Goal: Task Accomplishment & Management: Use online tool/utility

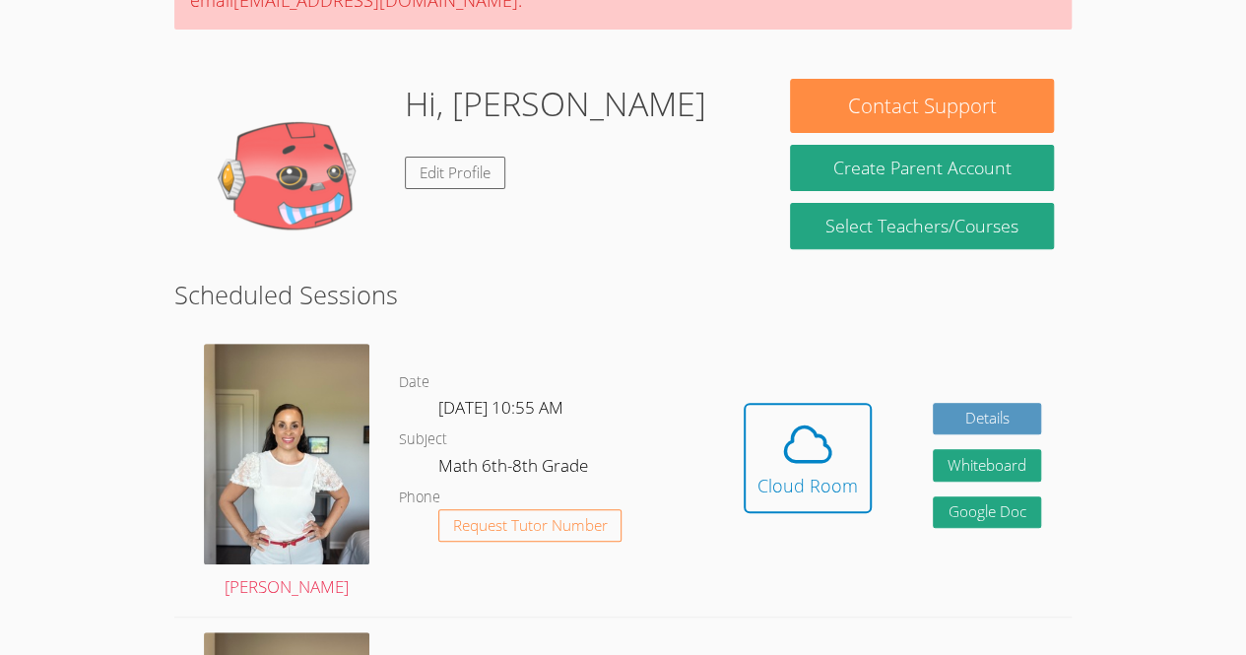
scroll to position [233, 0]
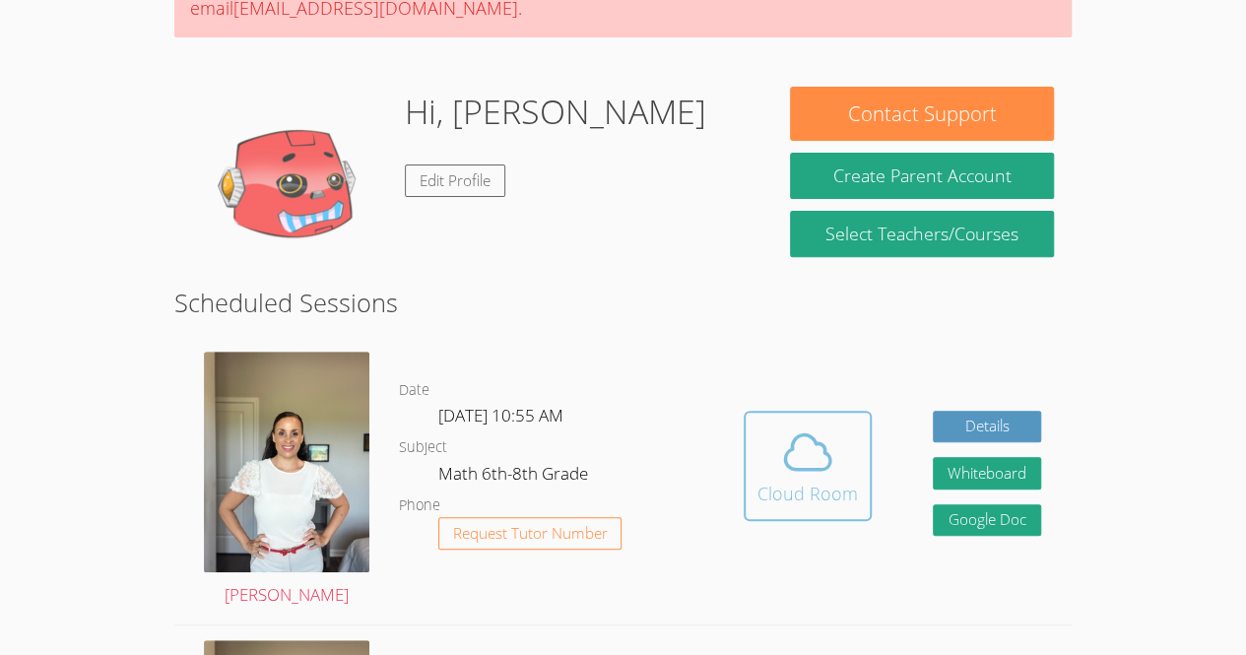
click at [840, 463] on span at bounding box center [808, 452] width 101 height 55
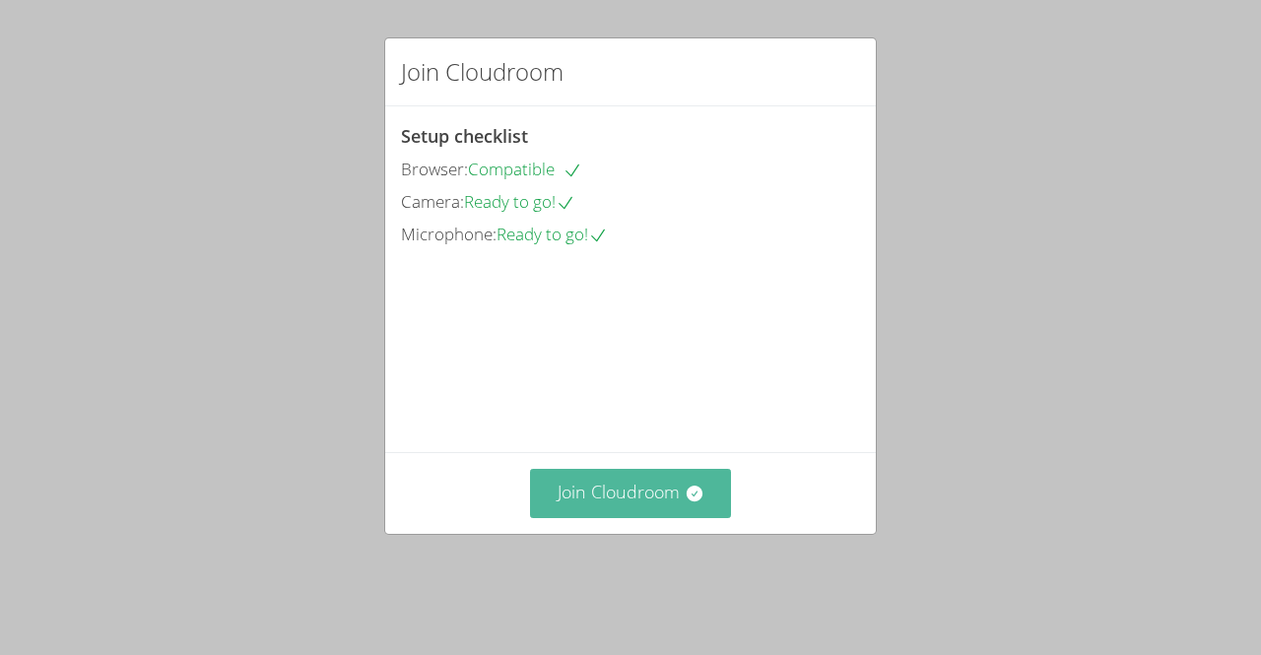
click at [670, 517] on button "Join Cloudroom" at bounding box center [631, 493] width 202 height 48
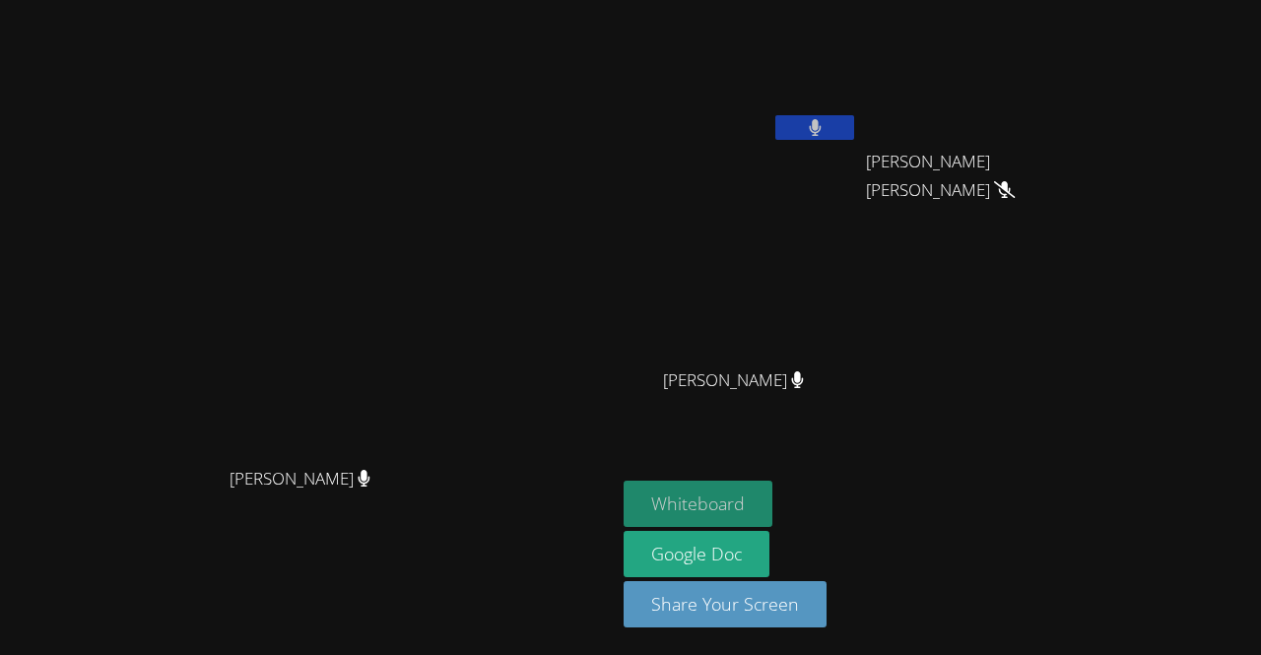
click at [773, 498] on button "Whiteboard" at bounding box center [698, 504] width 149 height 46
click at [854, 127] on button at bounding box center [814, 127] width 79 height 25
click at [773, 515] on button "Whiteboard" at bounding box center [698, 504] width 149 height 46
click at [1101, 115] on video at bounding box center [983, 74] width 235 height 132
click at [773, 505] on button "Whiteboard" at bounding box center [698, 504] width 149 height 46
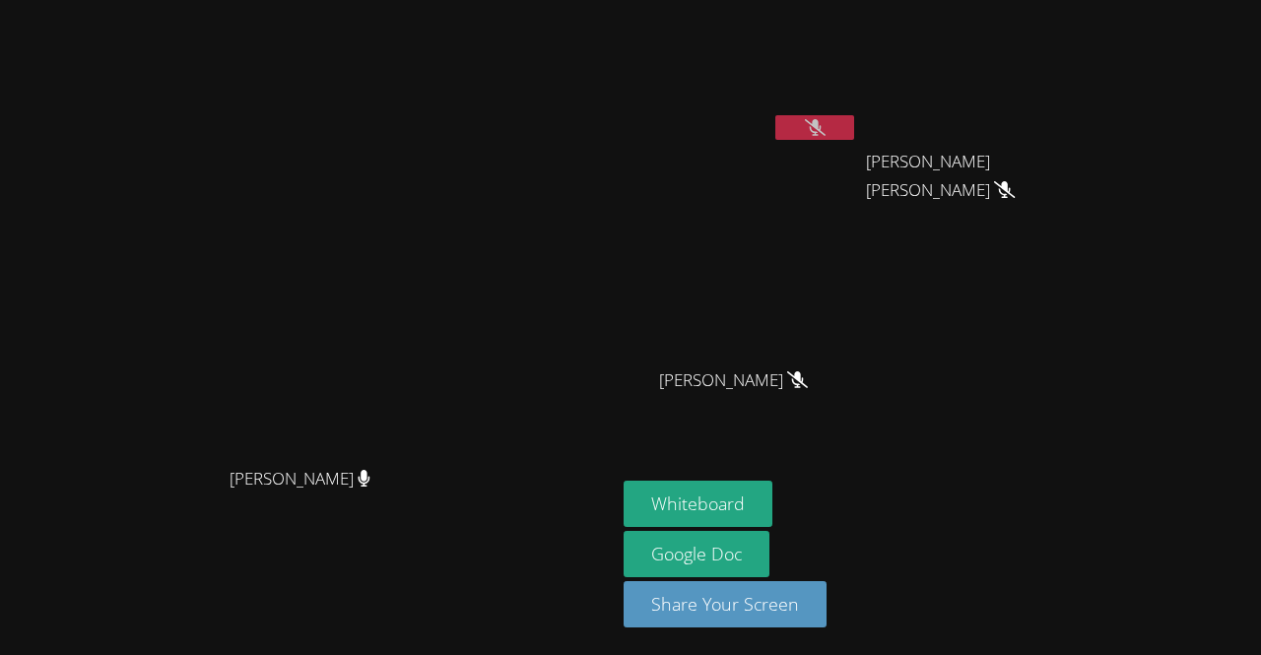
click at [854, 127] on button at bounding box center [814, 127] width 79 height 25
click at [854, 124] on button at bounding box center [814, 127] width 79 height 25
click at [826, 121] on icon at bounding box center [815, 127] width 21 height 17
click at [854, 121] on button at bounding box center [814, 127] width 79 height 25
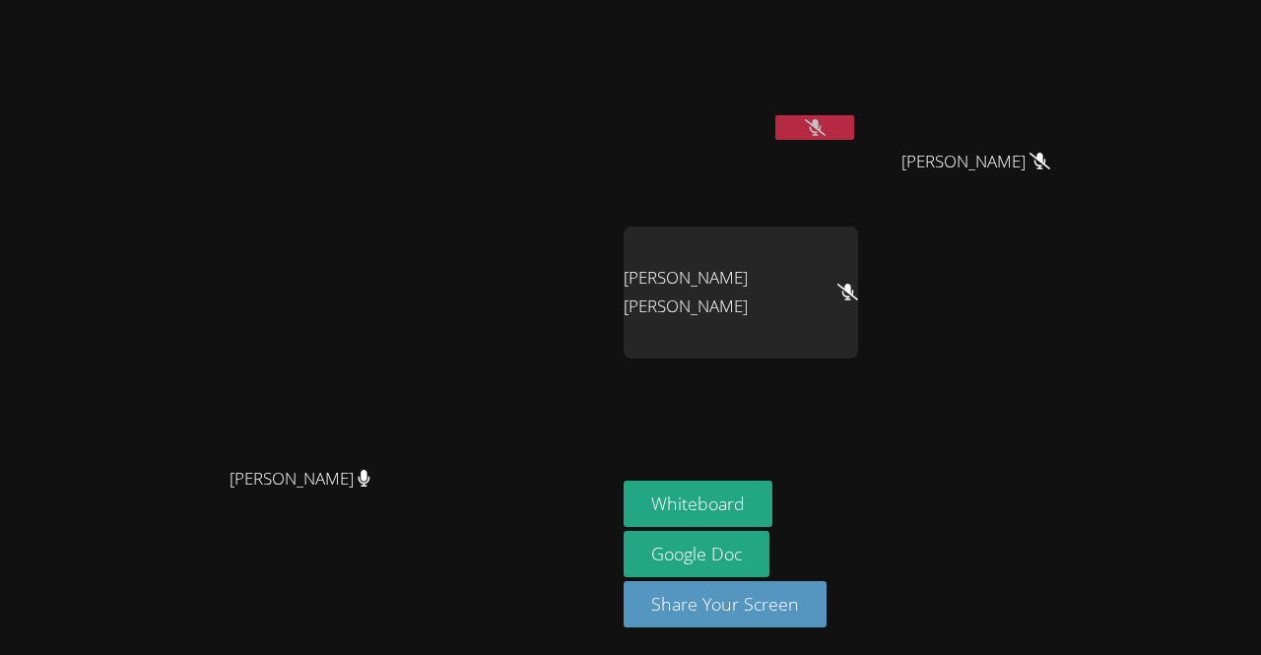
click at [826, 133] on icon at bounding box center [815, 127] width 21 height 17
click at [821, 126] on icon at bounding box center [815, 127] width 12 height 17
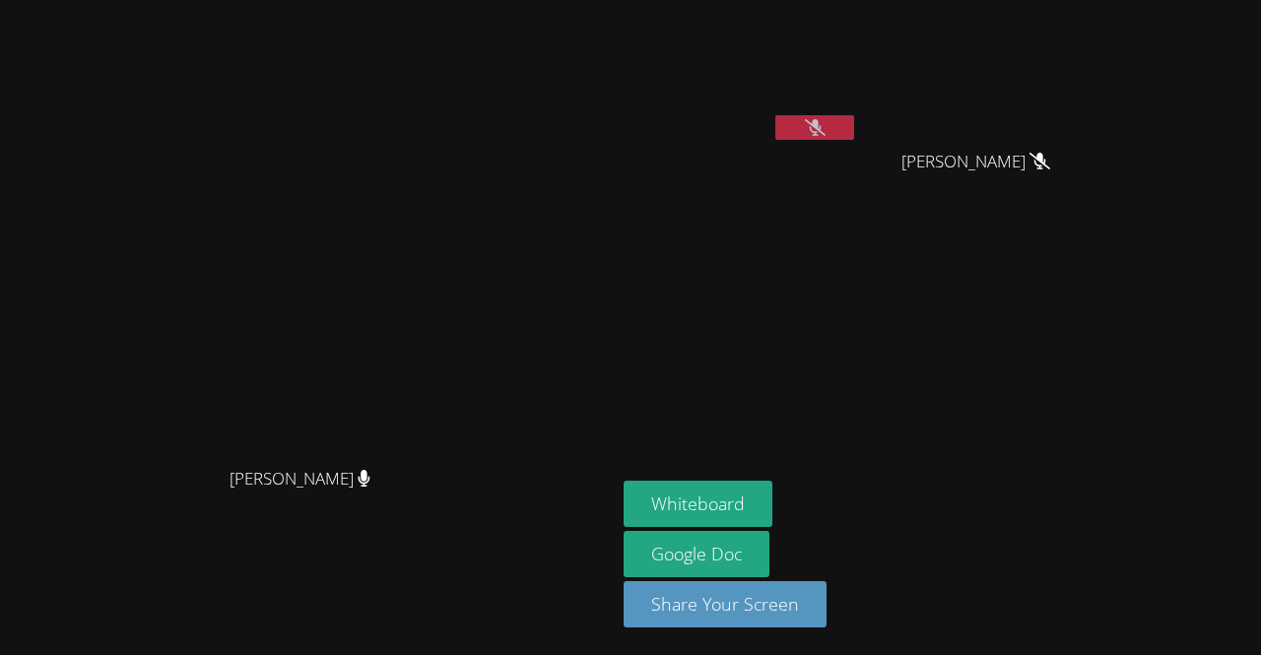
click at [854, 136] on button at bounding box center [814, 127] width 79 height 25
click at [822, 130] on icon at bounding box center [815, 127] width 13 height 17
click at [858, 339] on video at bounding box center [741, 293] width 235 height 132
click at [1101, 118] on video at bounding box center [983, 74] width 235 height 132
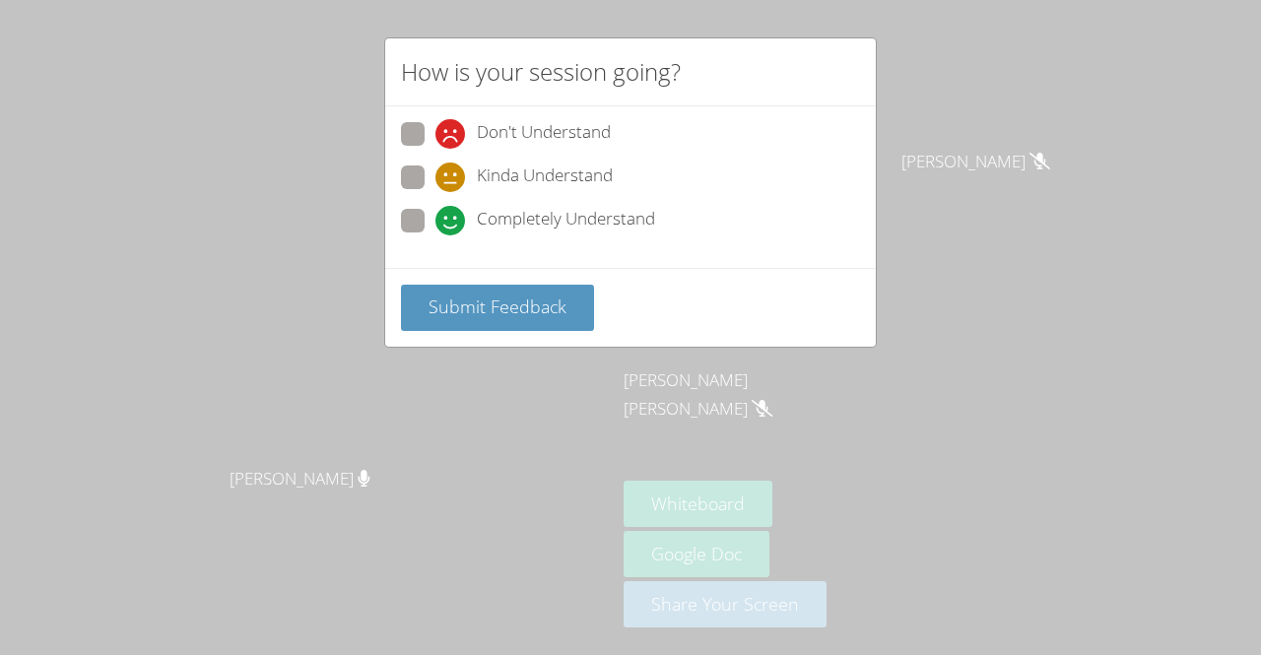
click at [436, 236] on span at bounding box center [436, 236] width 0 height 0
click at [436, 215] on input "Completely Understand" at bounding box center [444, 217] width 17 height 17
radio input "true"
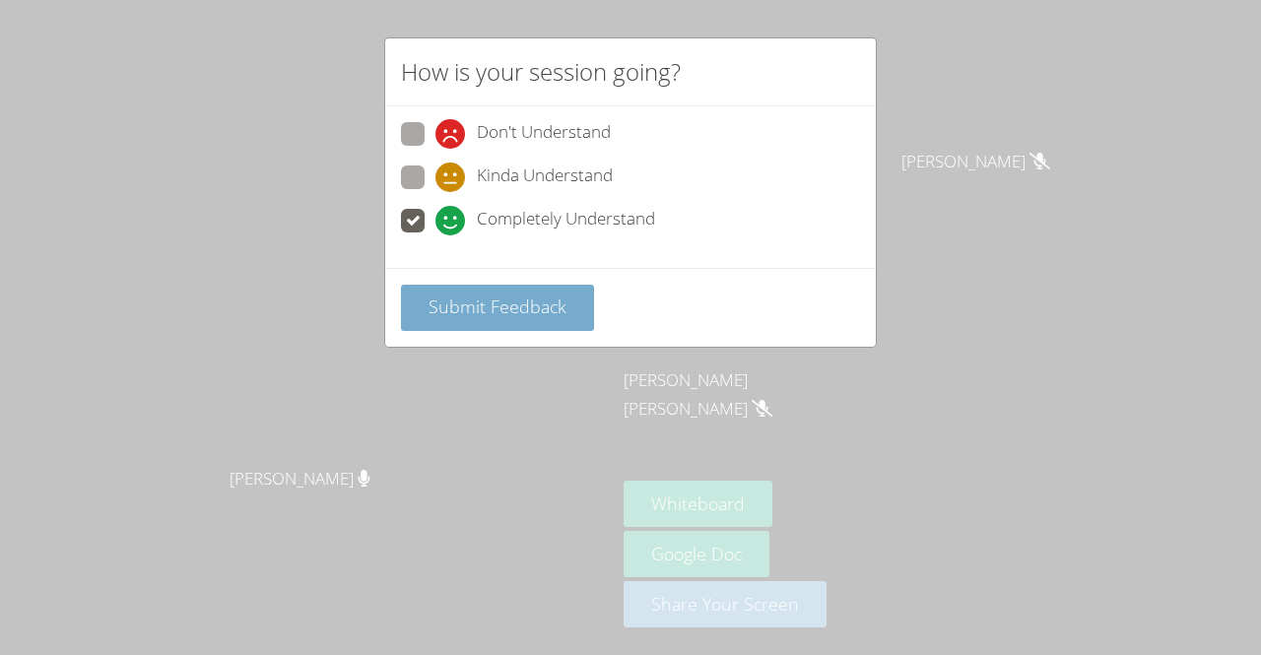
click at [498, 295] on span "Submit Feedback" at bounding box center [498, 307] width 138 height 24
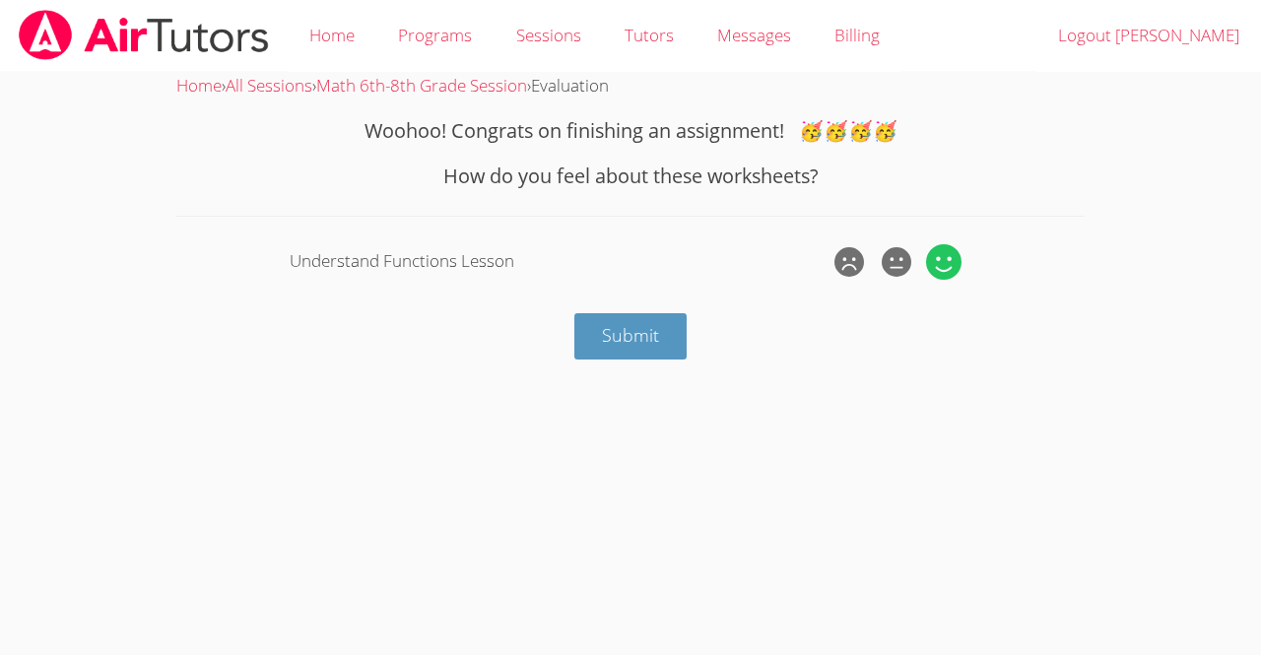
click at [934, 271] on icon at bounding box center [943, 261] width 35 height 35
click at [0, 0] on input "radio" at bounding box center [0, 0] width 0 height 0
click at [605, 347] on span "Submit" at bounding box center [630, 335] width 57 height 24
